Goal: Information Seeking & Learning: Find specific fact

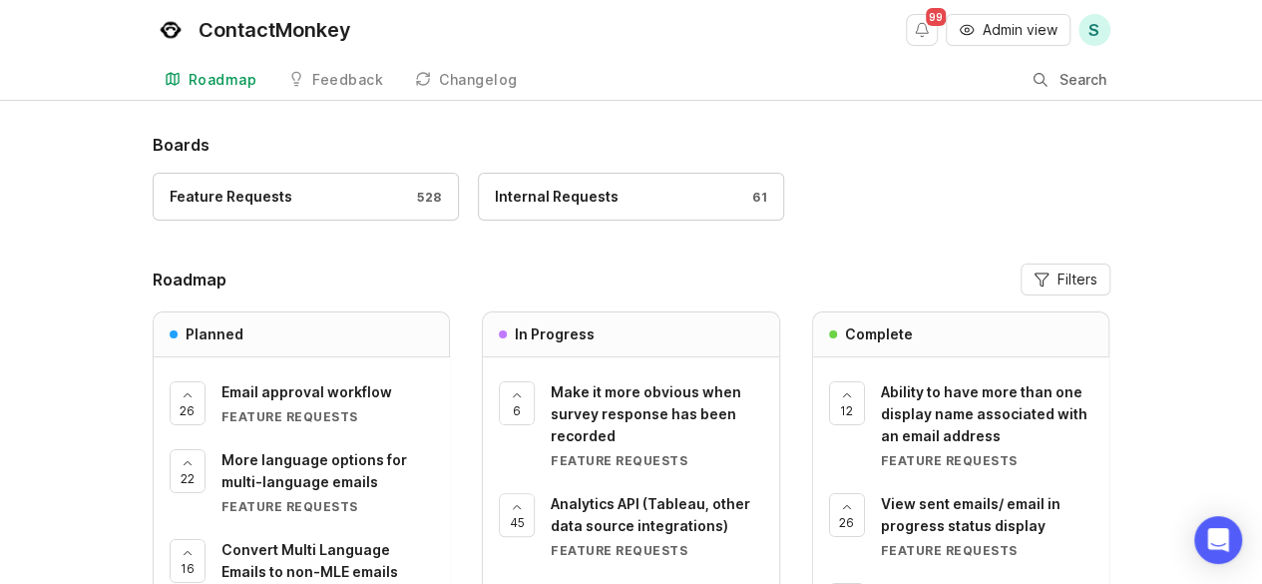
click at [1002, 32] on span "Admin view" at bounding box center [1020, 30] width 75 height 20
click at [1035, 80] on div at bounding box center [1041, 81] width 14 height 16
click at [1035, 80] on input "Search" at bounding box center [968, 80] width 249 height 22
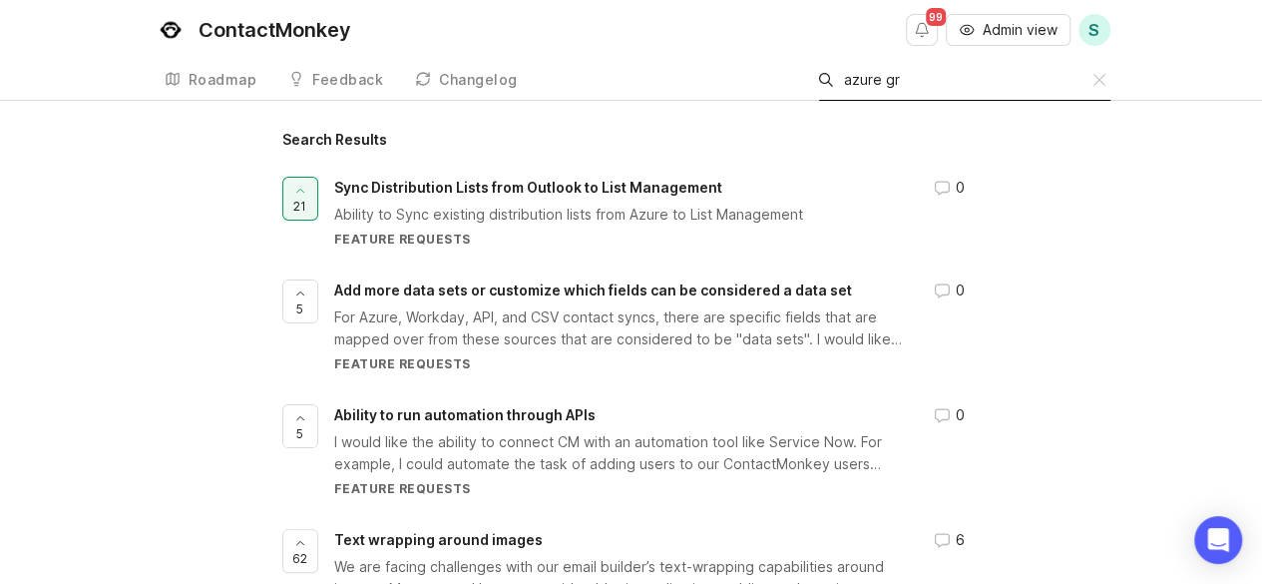
type input "azure gr"
click at [478, 185] on span "Sync Distribution Lists from Outlook to List Management" at bounding box center [528, 187] width 388 height 17
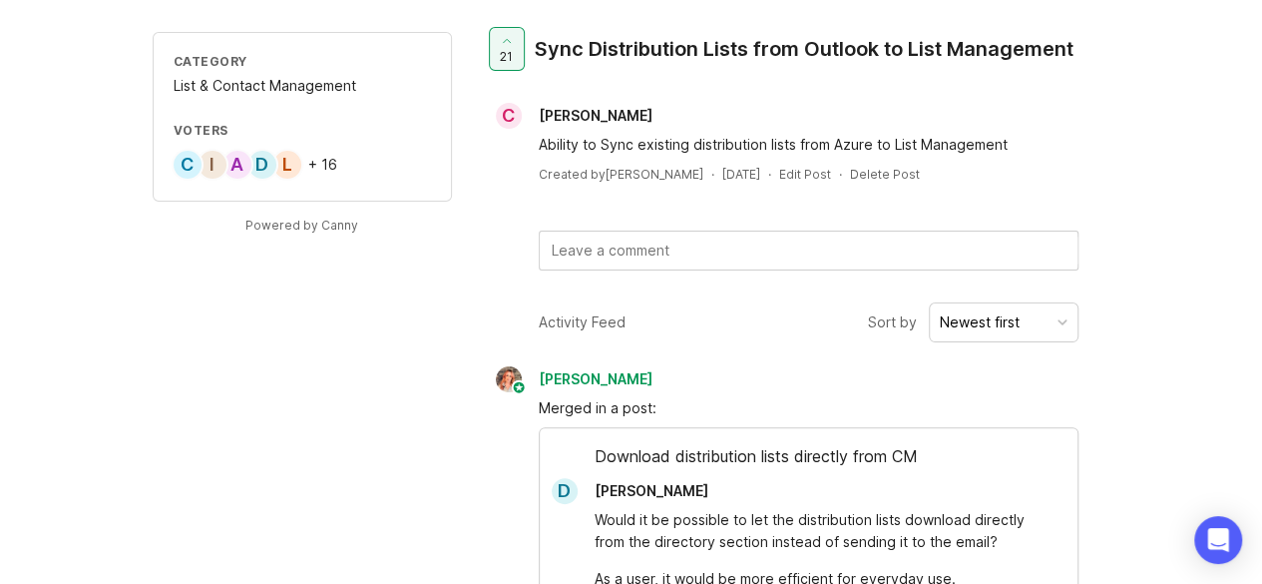
scroll to position [105, 0]
click at [974, 324] on div "Newest first" at bounding box center [980, 323] width 80 height 22
click at [962, 395] on li "Oldest first" at bounding box center [1003, 400] width 150 height 37
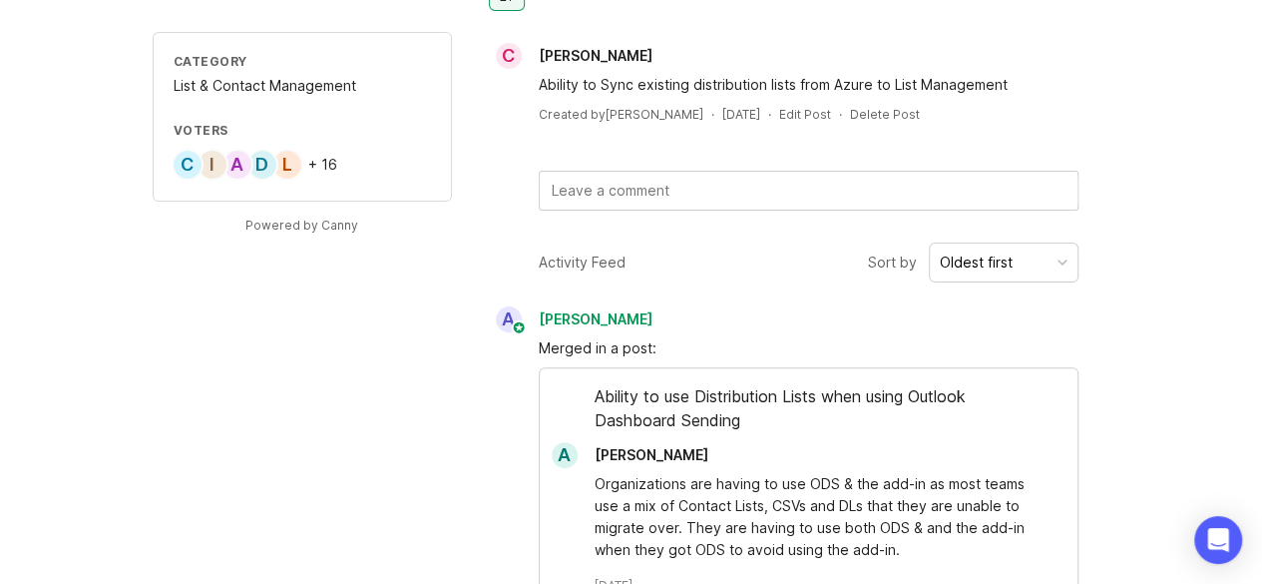
scroll to position [0, 0]
